Goal: Task Accomplishment & Management: Use online tool/utility

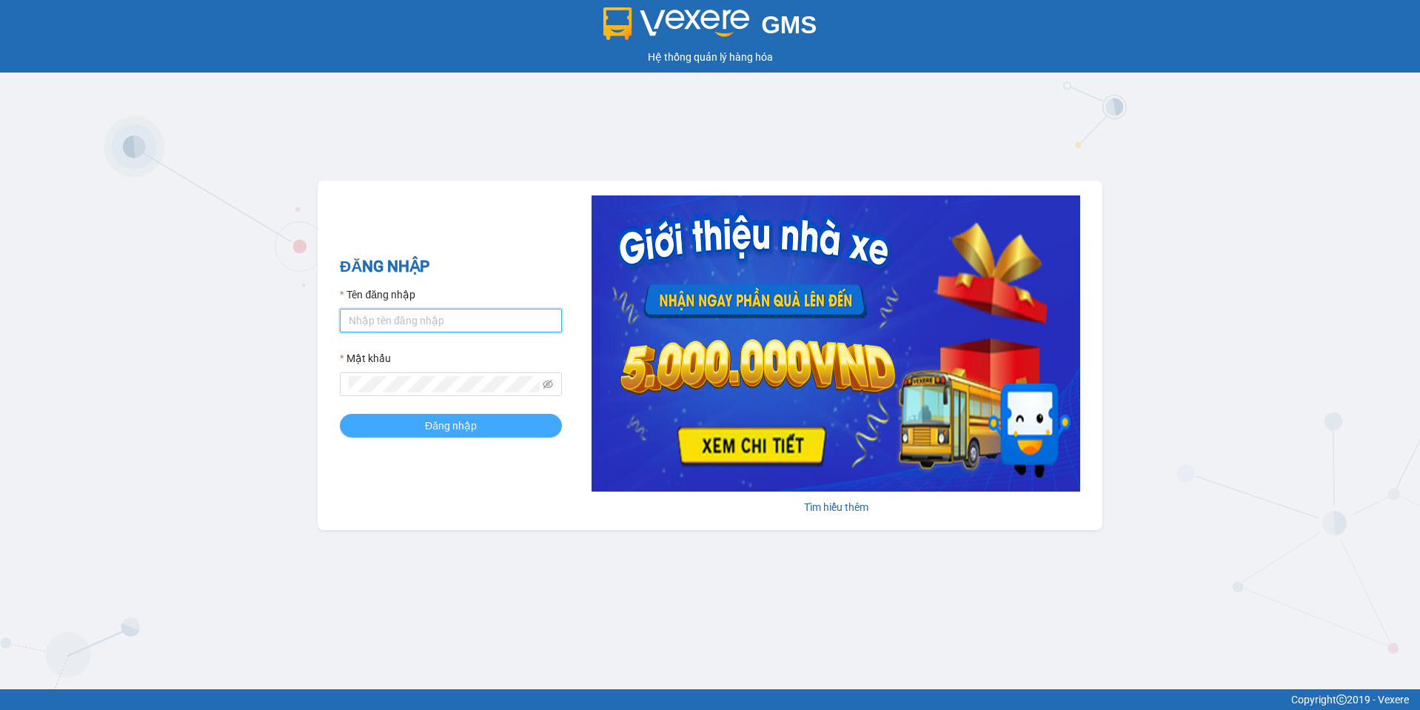
type input "phi.hoamaivt"
click at [461, 424] on span "Đăng nhập" at bounding box center [451, 426] width 52 height 16
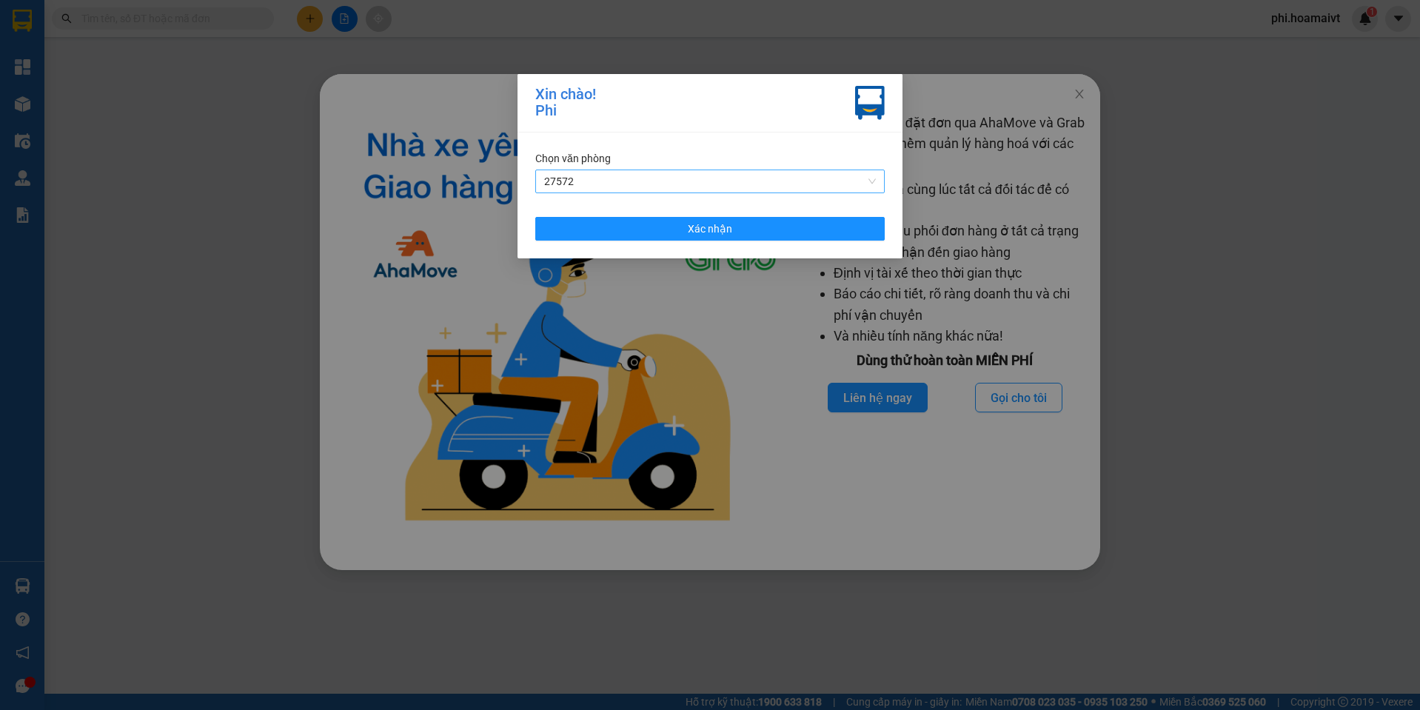
click at [656, 176] on span "27572" at bounding box center [710, 181] width 332 height 22
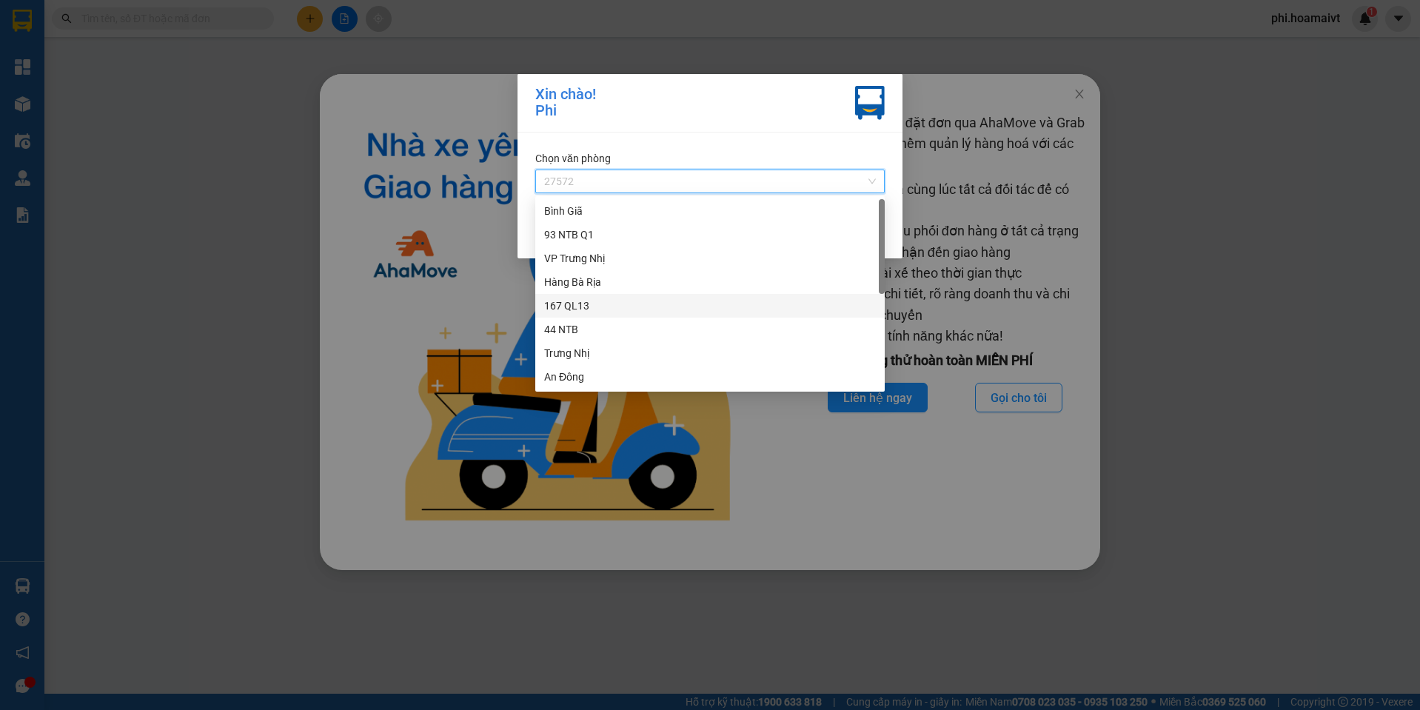
scroll to position [118, 0]
click at [578, 375] on div "Nhơn Trạch" at bounding box center [710, 377] width 332 height 16
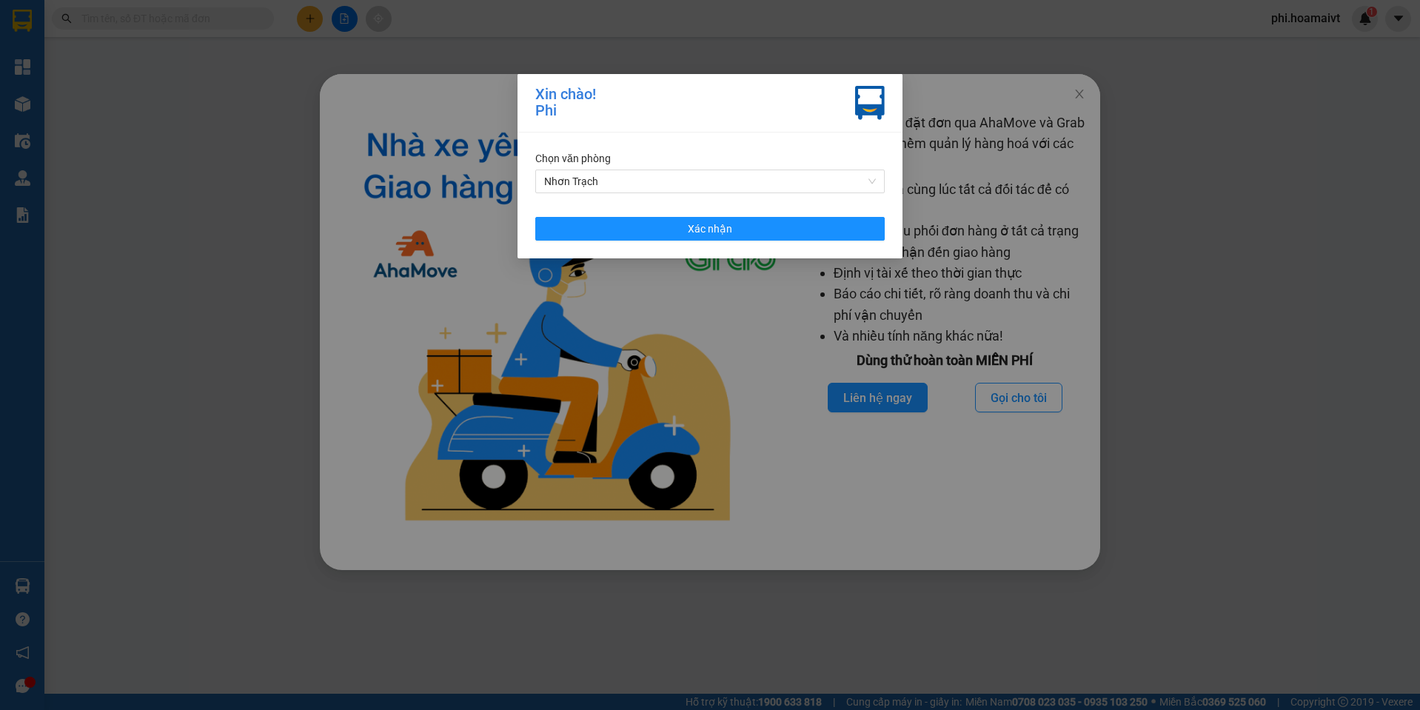
click at [626, 212] on div "Chọn văn phòng Nhơn Trạch Xác nhận" at bounding box center [710, 196] width 385 height 126
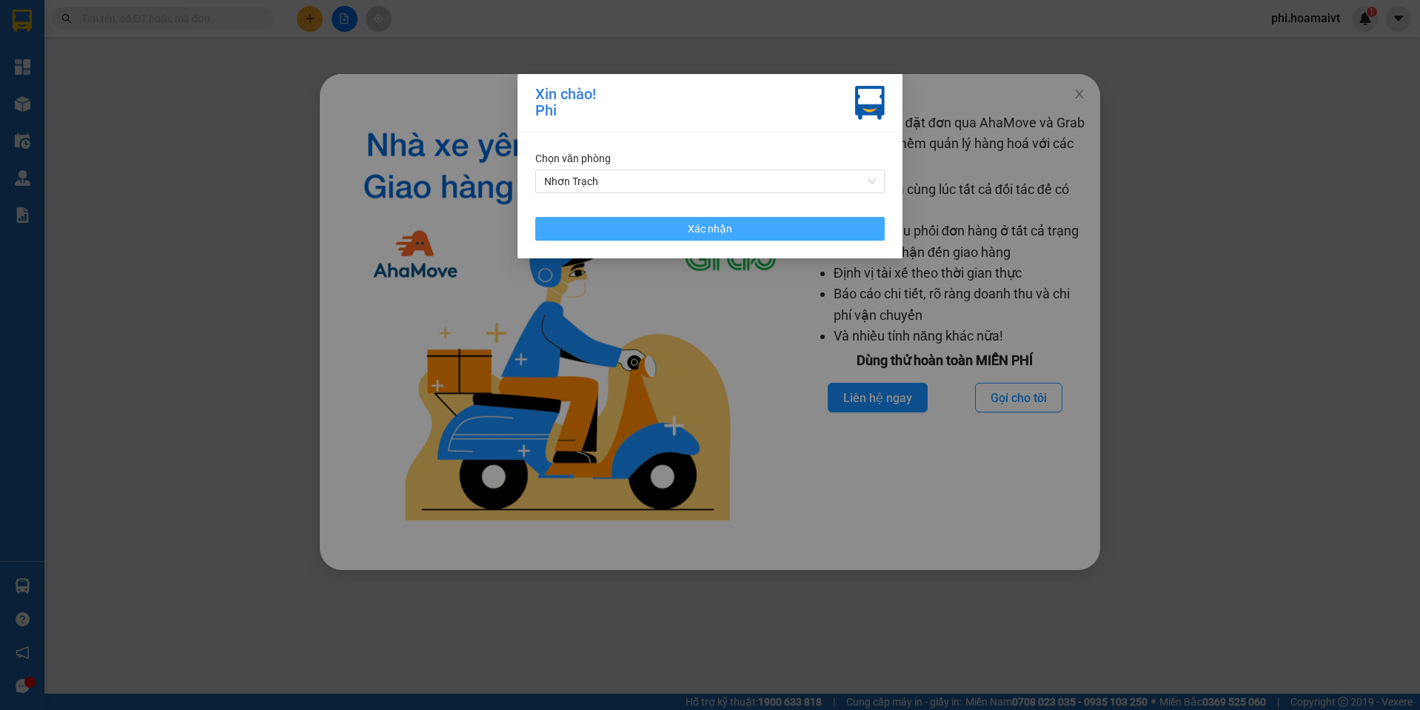
click at [631, 220] on button "Xác nhận" at bounding box center [710, 229] width 350 height 24
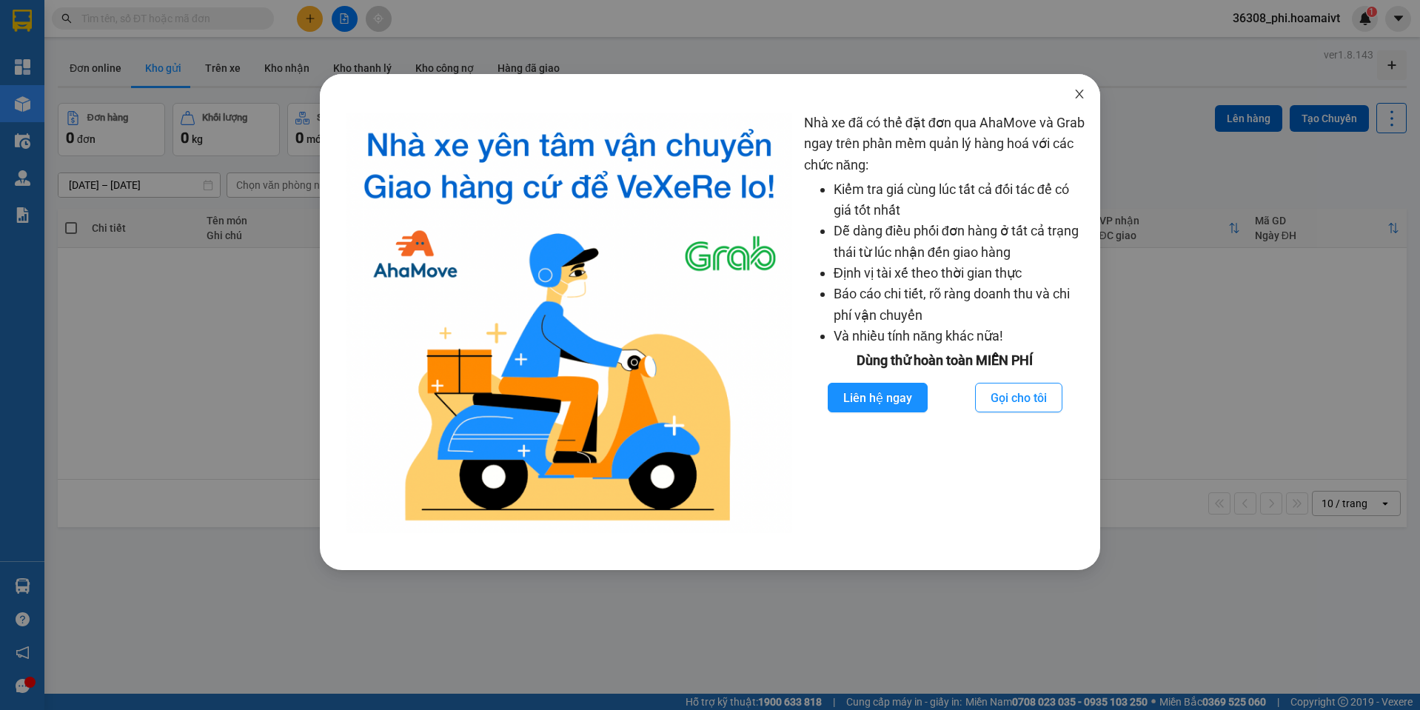
click at [1079, 100] on icon "close" at bounding box center [1080, 94] width 12 height 12
